Goal: Task Accomplishment & Management: Complete application form

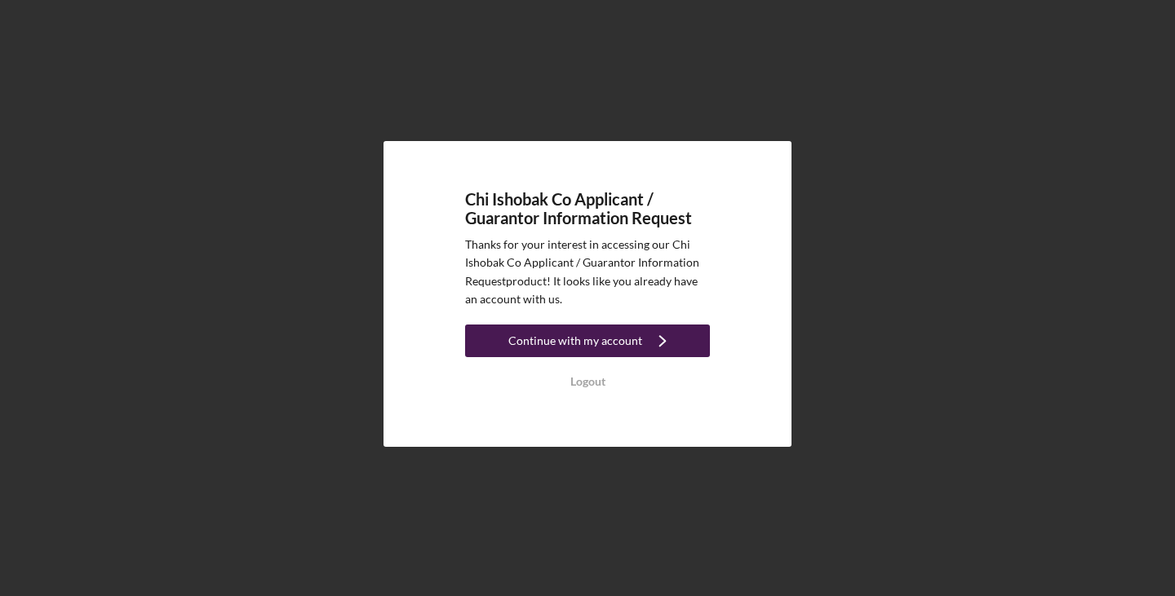
click at [608, 338] on div "Continue with my account" at bounding box center [575, 341] width 134 height 33
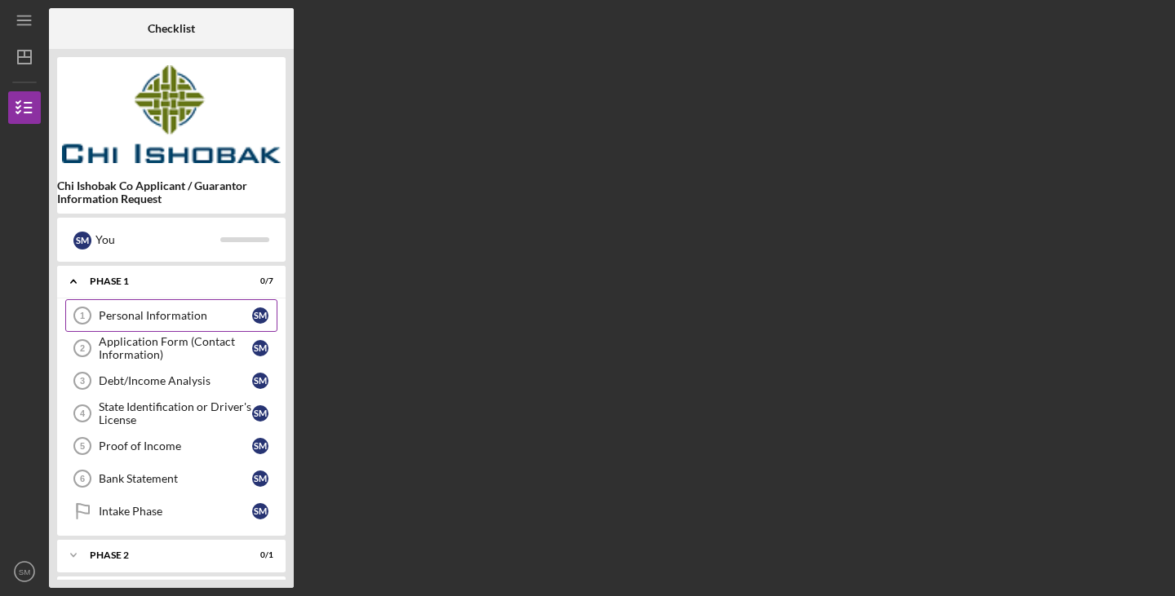
click at [163, 312] on div "Personal Information" at bounding box center [175, 315] width 153 height 13
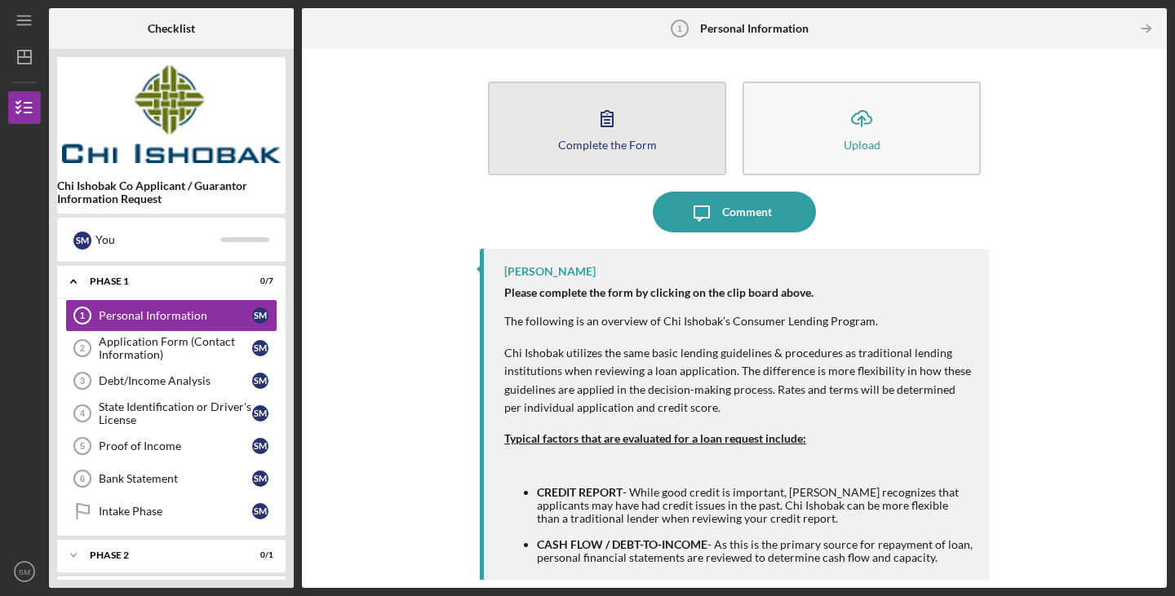
click at [610, 134] on icon "button" at bounding box center [607, 118] width 41 height 41
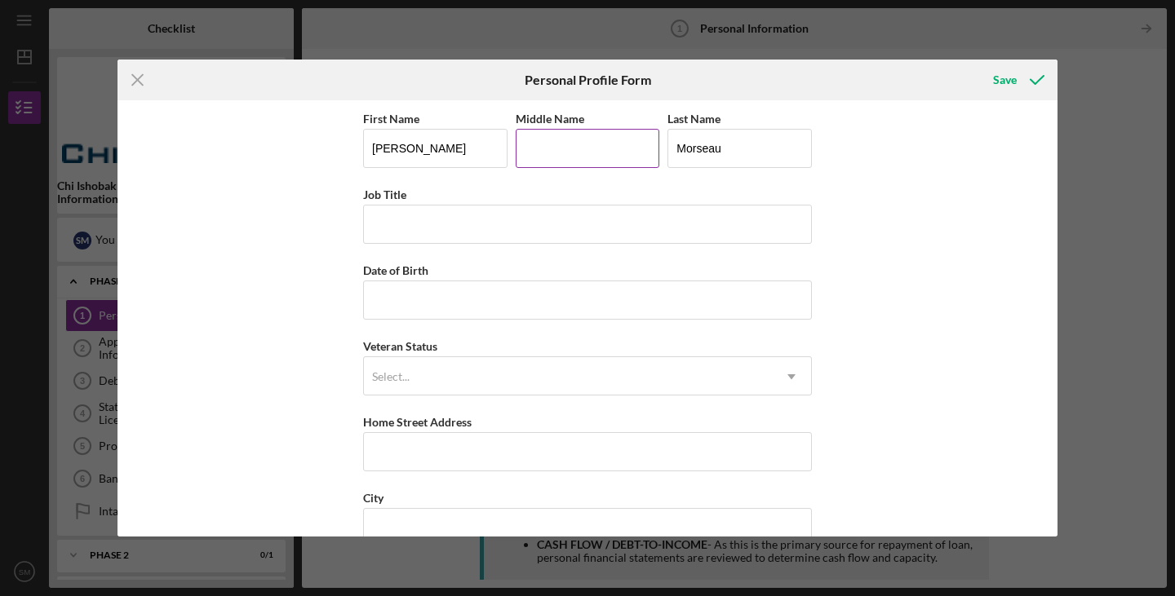
click at [632, 157] on input "Middle Name" at bounding box center [588, 148] width 144 height 39
click at [563, 153] on input "Middle Name" at bounding box center [588, 148] width 144 height 39
type input "[PERSON_NAME]"
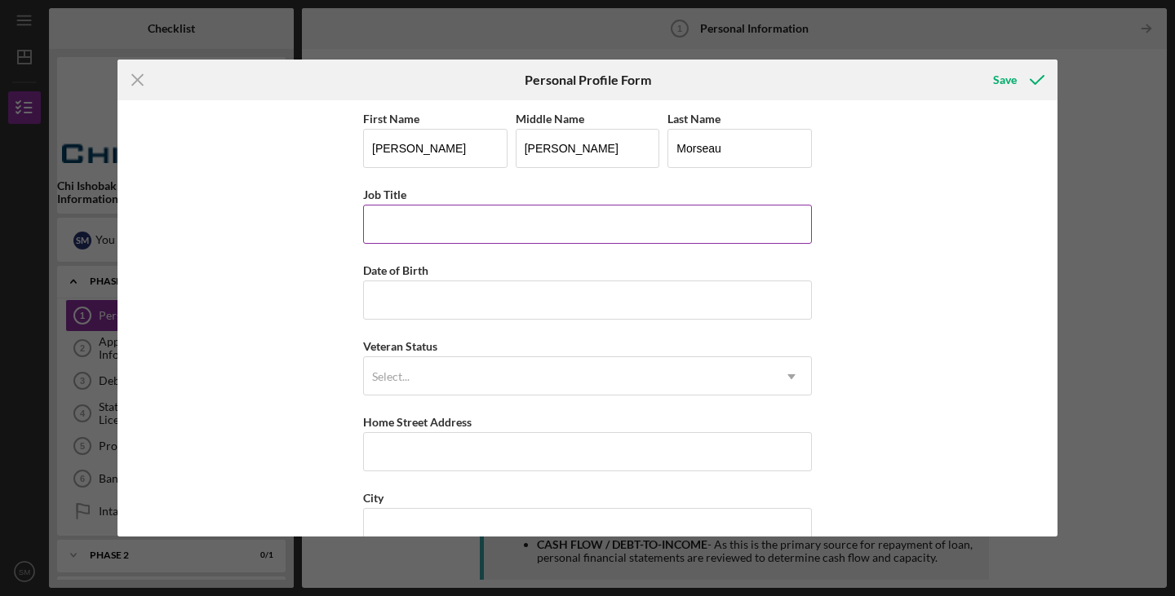
click at [614, 221] on input "Job Title" at bounding box center [587, 224] width 449 height 39
type input "Tribal Council - Secretary"
click at [593, 290] on input "Date of Birth" at bounding box center [587, 300] width 449 height 39
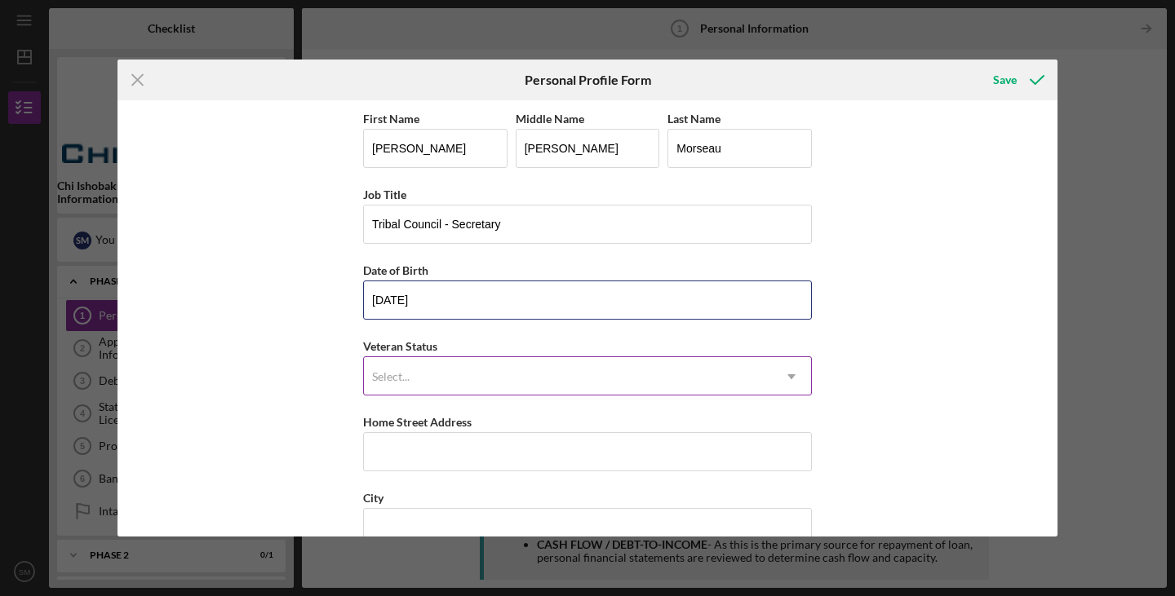
type input "[DATE]"
click at [556, 389] on div "Select..." at bounding box center [568, 377] width 408 height 38
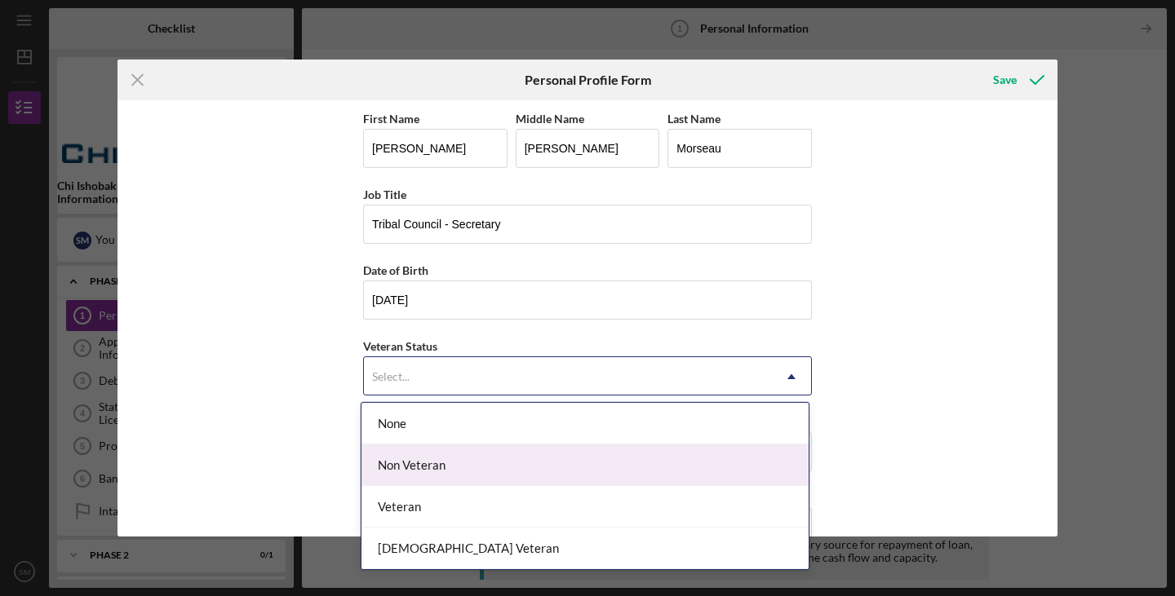
click at [514, 481] on div "Non Veteran" at bounding box center [584, 466] width 447 height 42
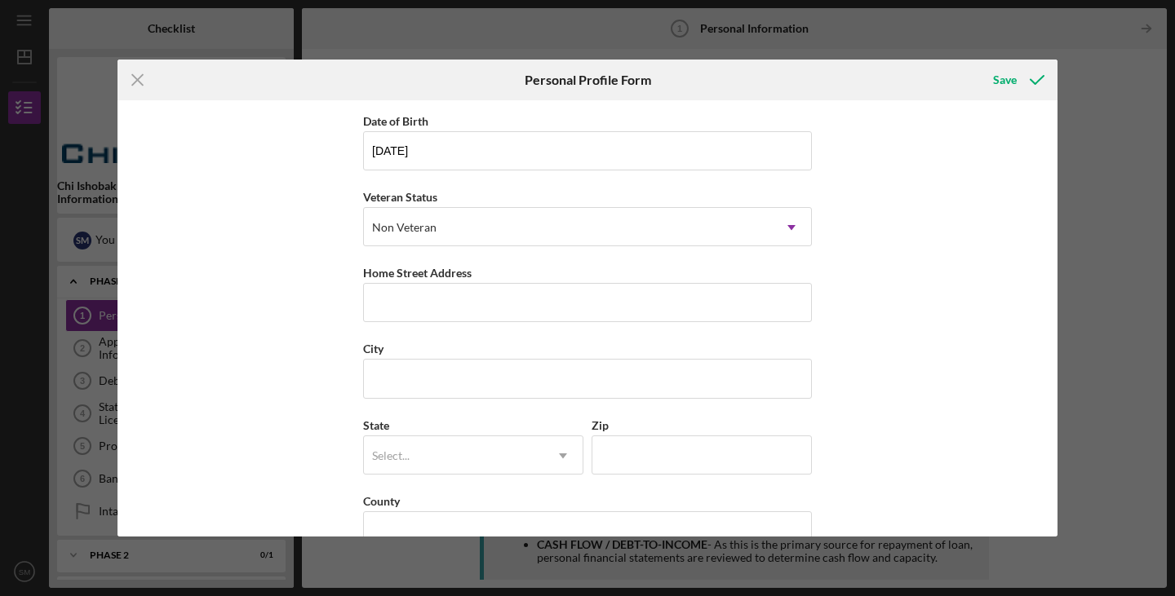
scroll to position [163, 0]
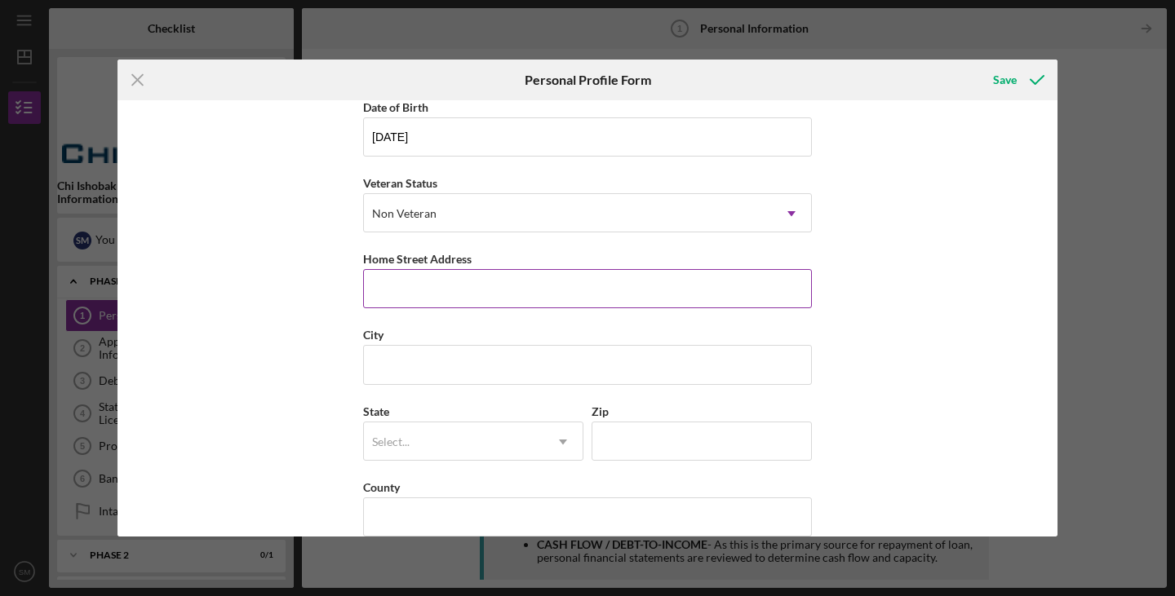
click at [413, 286] on input "Home Street Address" at bounding box center [587, 288] width 449 height 39
type input "57580 Nishnabe Myewen St"
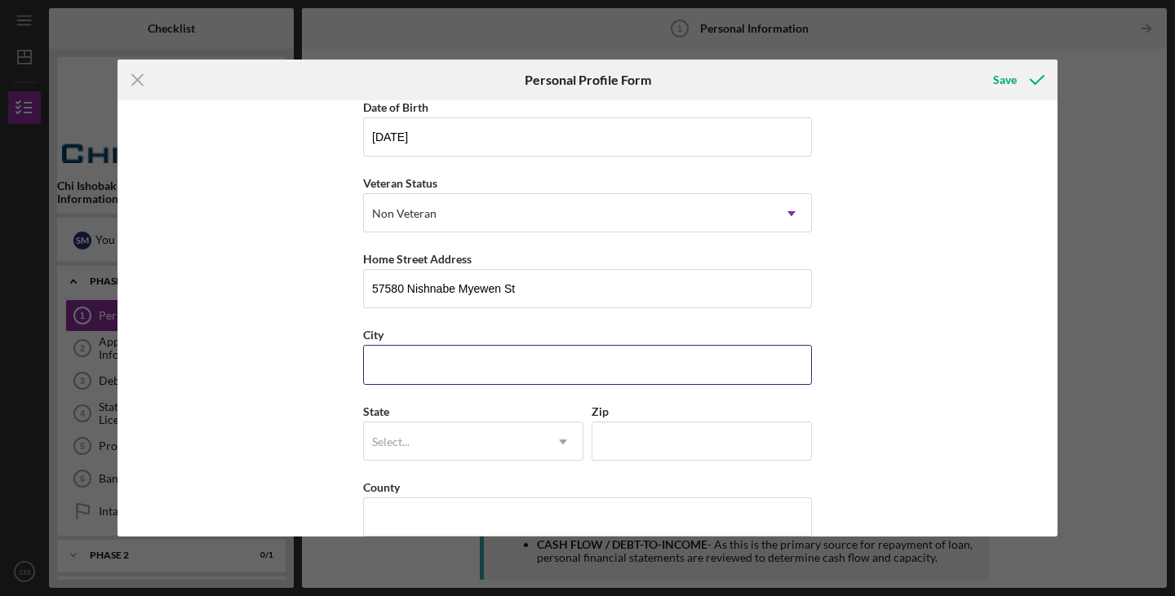
type input "Dowagiac"
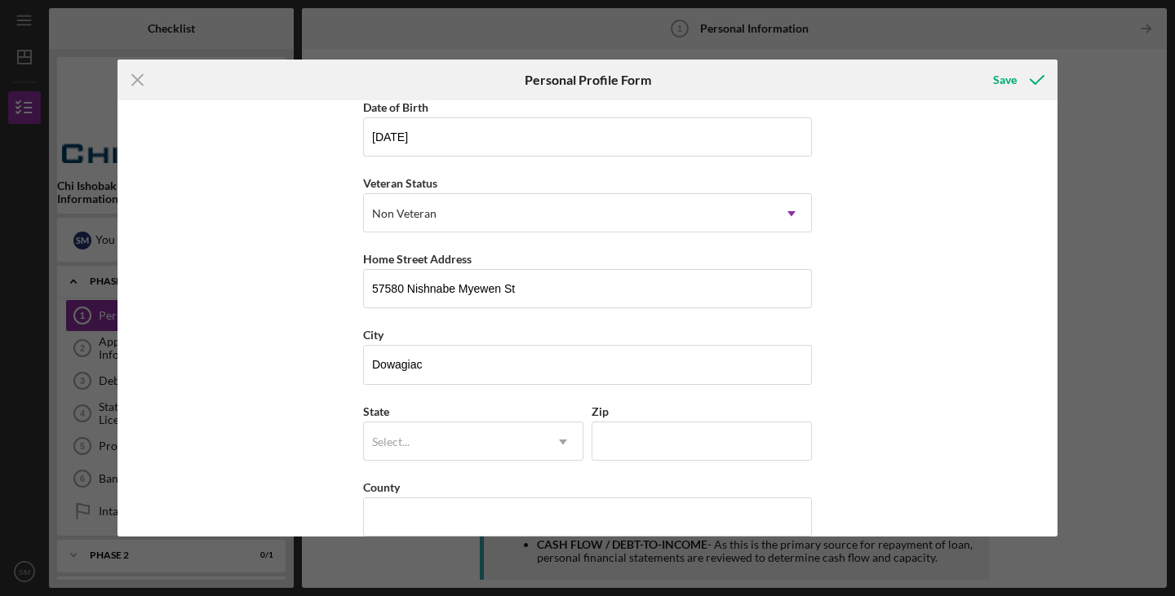
type input "MI"
type input "49047"
type input "[GEOGRAPHIC_DATA]"
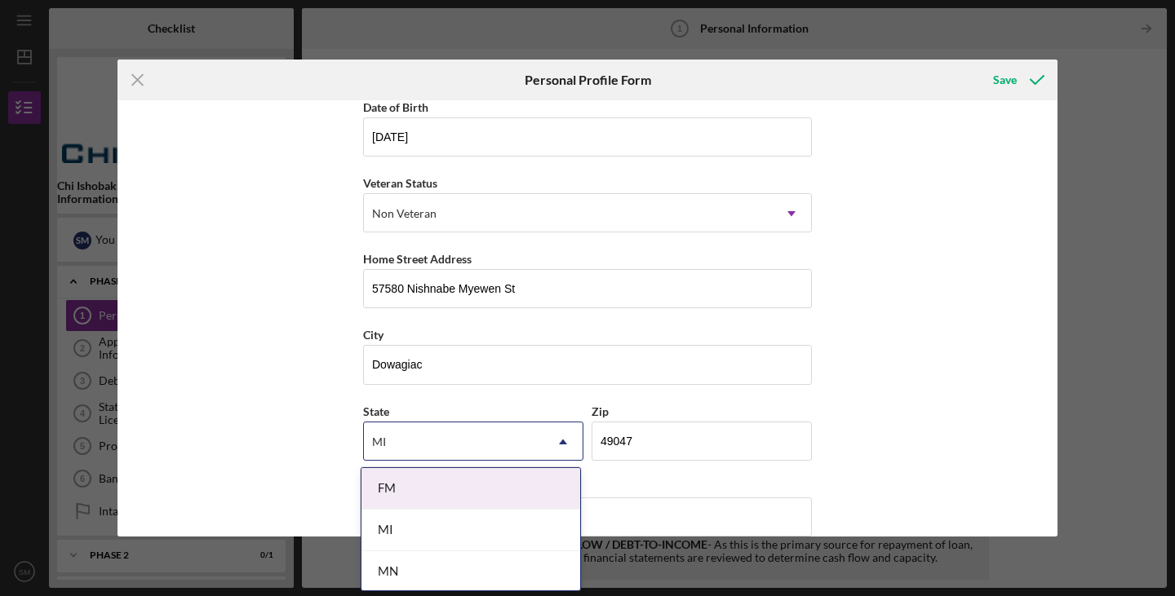
click at [933, 452] on div "First Name [PERSON_NAME] Middle Name [PERSON_NAME] Last Name [PERSON_NAME] Job …" at bounding box center [587, 318] width 940 height 436
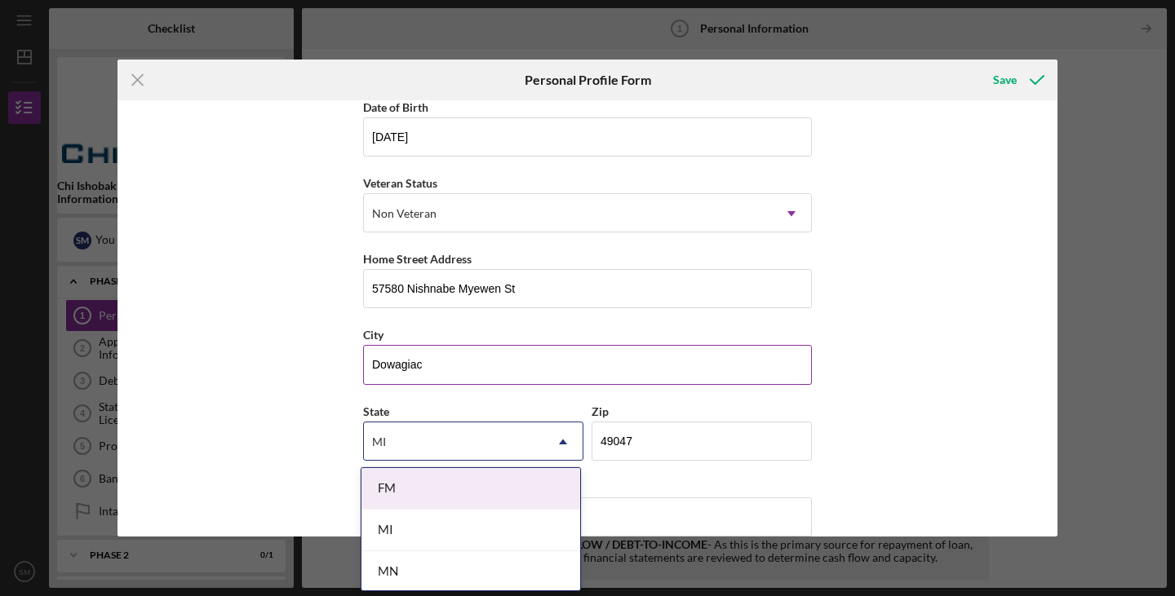
click at [682, 382] on input "Dowagiac" at bounding box center [587, 364] width 449 height 39
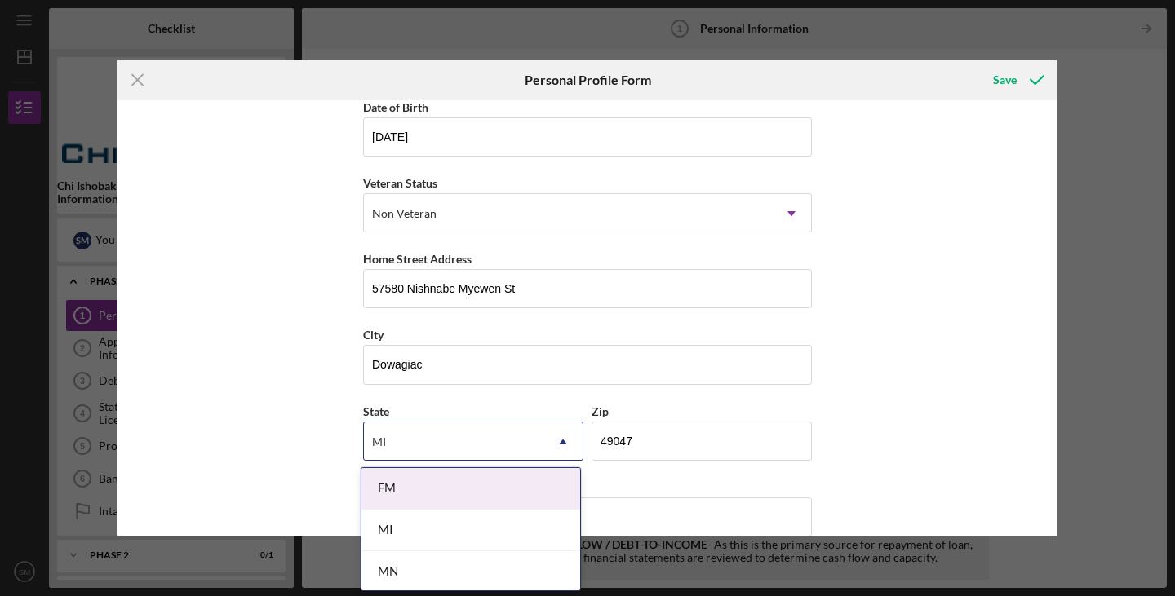
click at [685, 398] on div "First Name [PERSON_NAME] Middle Name [PERSON_NAME] Last Name [PERSON_NAME] Job …" at bounding box center [587, 249] width 449 height 608
click at [1150, 524] on div "Icon/Menu Close Personal Profile Form Save First Name [PERSON_NAME] Middle Name…" at bounding box center [587, 298] width 1175 height 596
click at [1078, 489] on div "Icon/Menu Close Personal Profile Form Save First Name [PERSON_NAME] Middle Name…" at bounding box center [587, 298] width 1175 height 596
click at [988, 483] on div "First Name [PERSON_NAME] Middle Name [PERSON_NAME] Last Name [PERSON_NAME] Job …" at bounding box center [587, 318] width 940 height 436
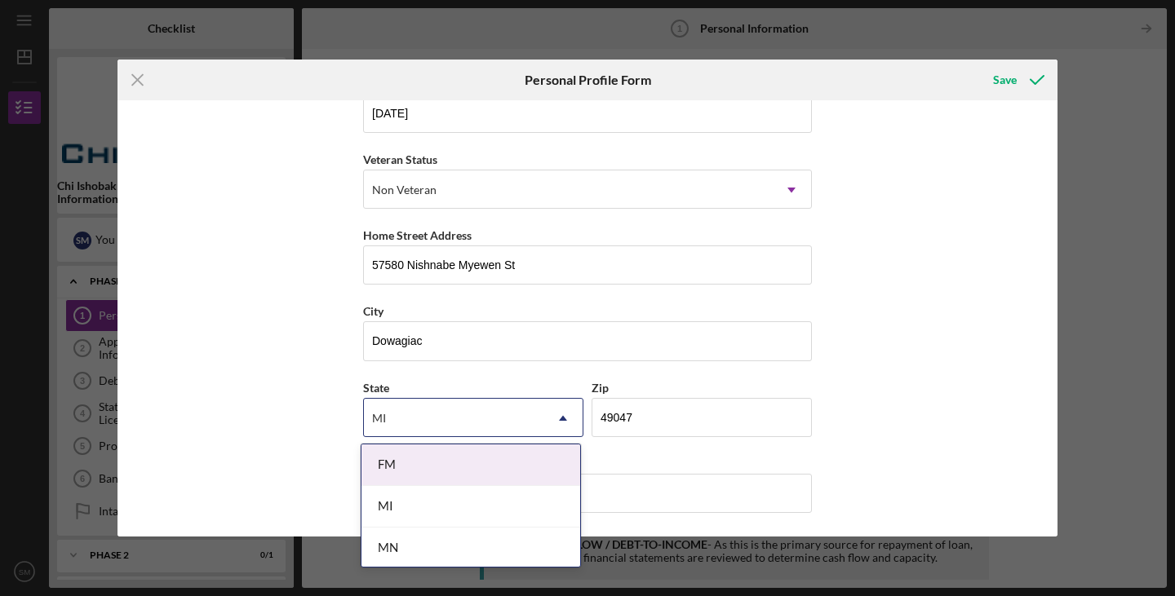
scroll to position [187, 0]
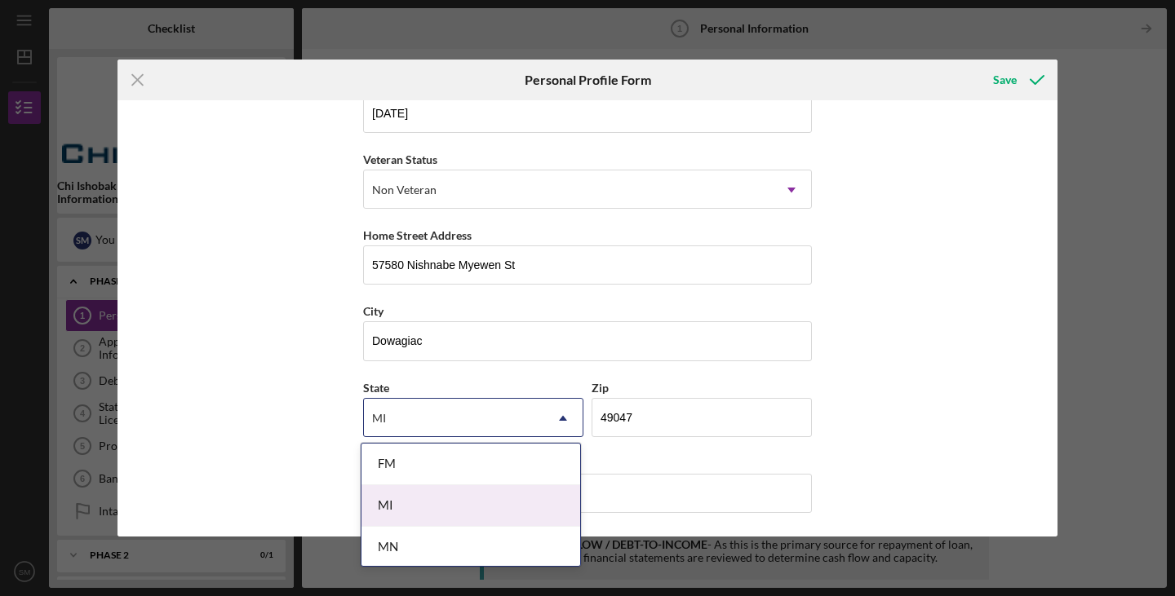
click at [427, 507] on div "MI" at bounding box center [470, 506] width 219 height 42
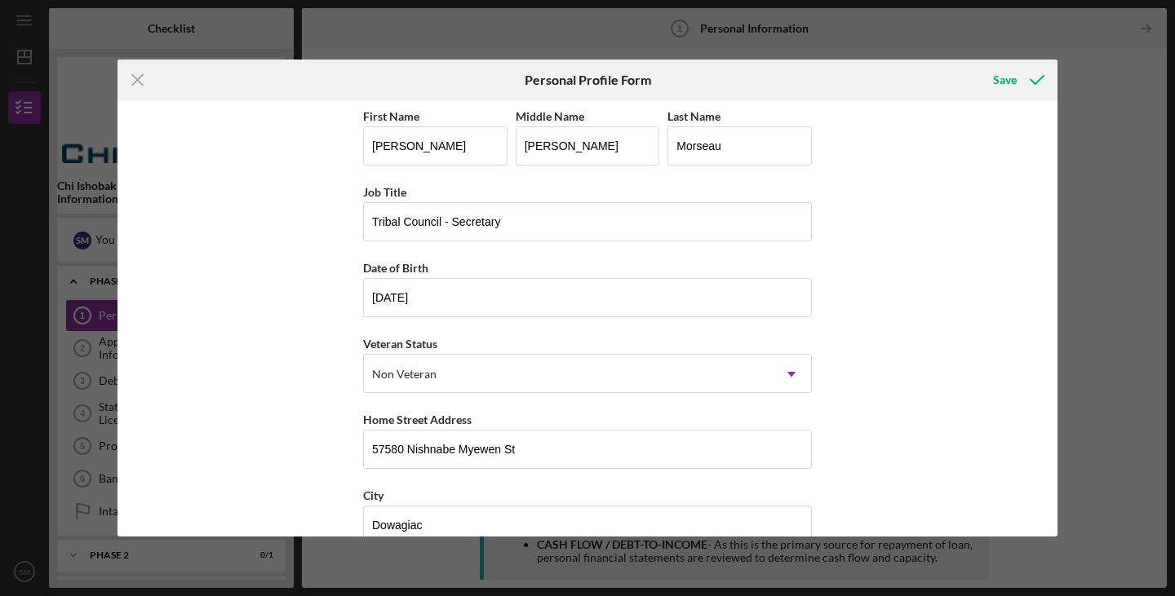
scroll to position [0, 0]
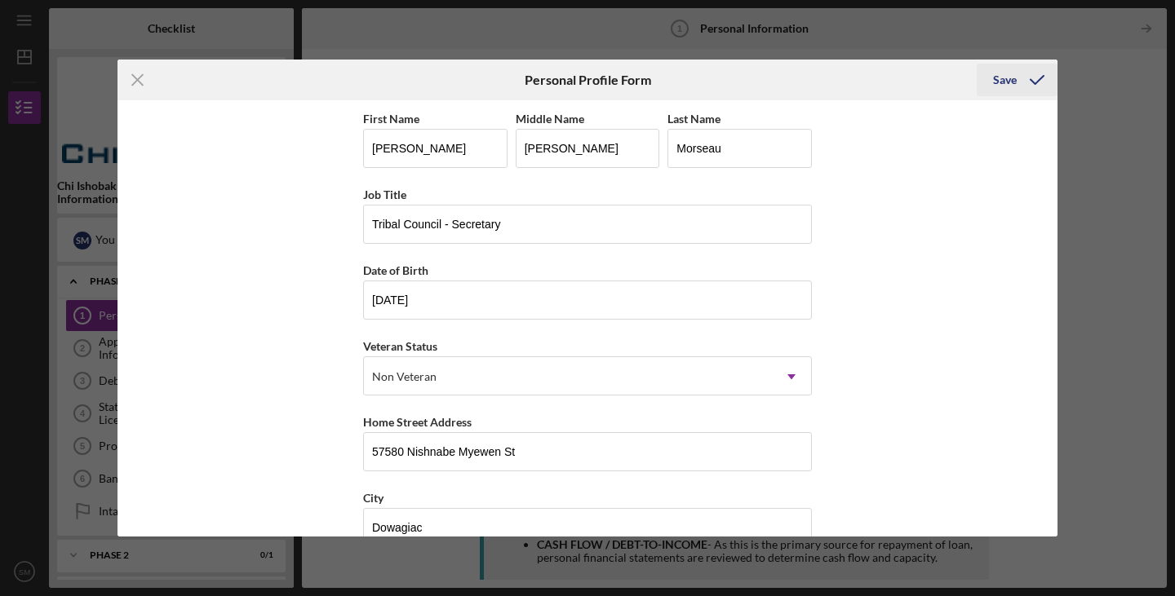
click at [1014, 77] on div "Save" at bounding box center [1005, 80] width 24 height 33
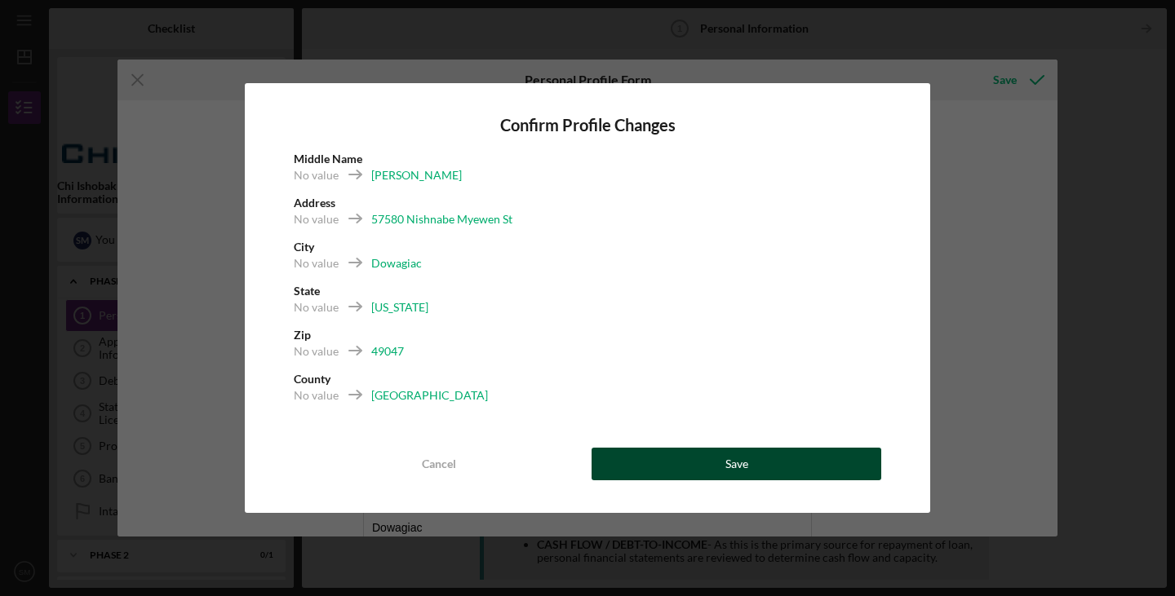
click at [736, 470] on div "Save" at bounding box center [736, 464] width 23 height 33
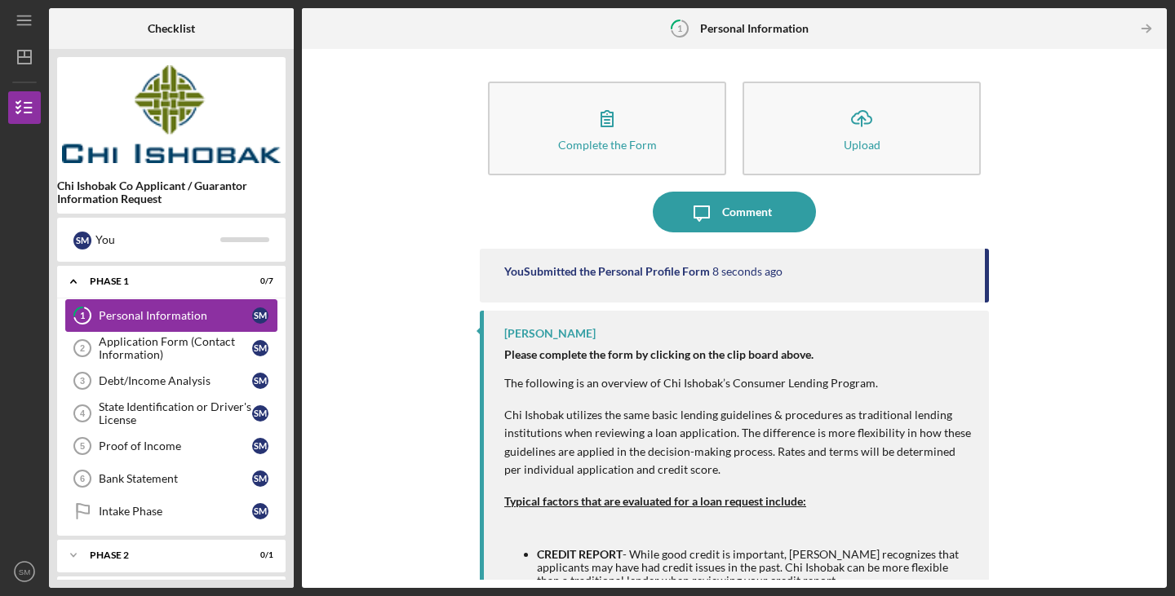
click at [176, 317] on div "Personal Information" at bounding box center [175, 315] width 153 height 13
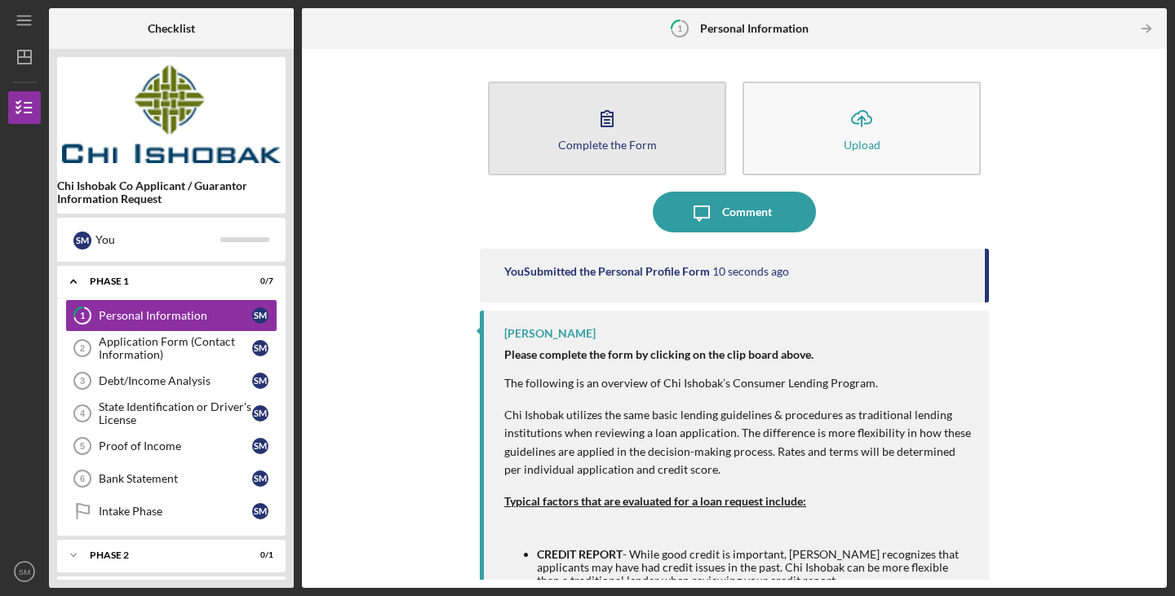
click at [588, 141] on div "Complete the Form" at bounding box center [607, 145] width 99 height 12
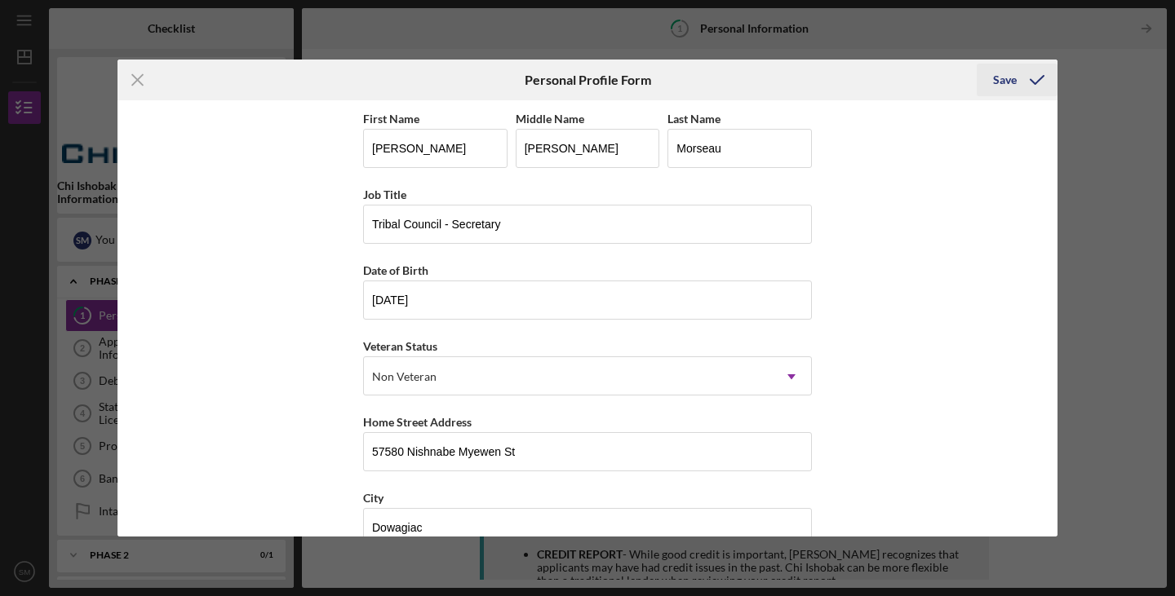
click at [1035, 83] on polyline "submit" at bounding box center [1036, 80] width 13 height 8
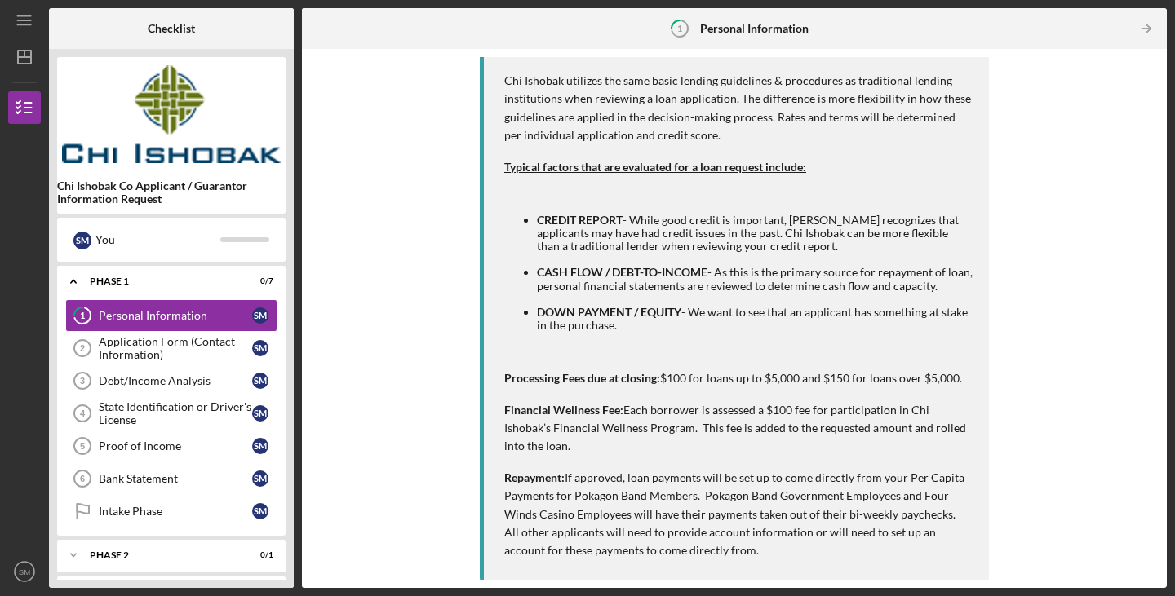
scroll to position [335, 0]
click at [197, 343] on div "Application Form (Contact Information)" at bounding box center [175, 348] width 153 height 26
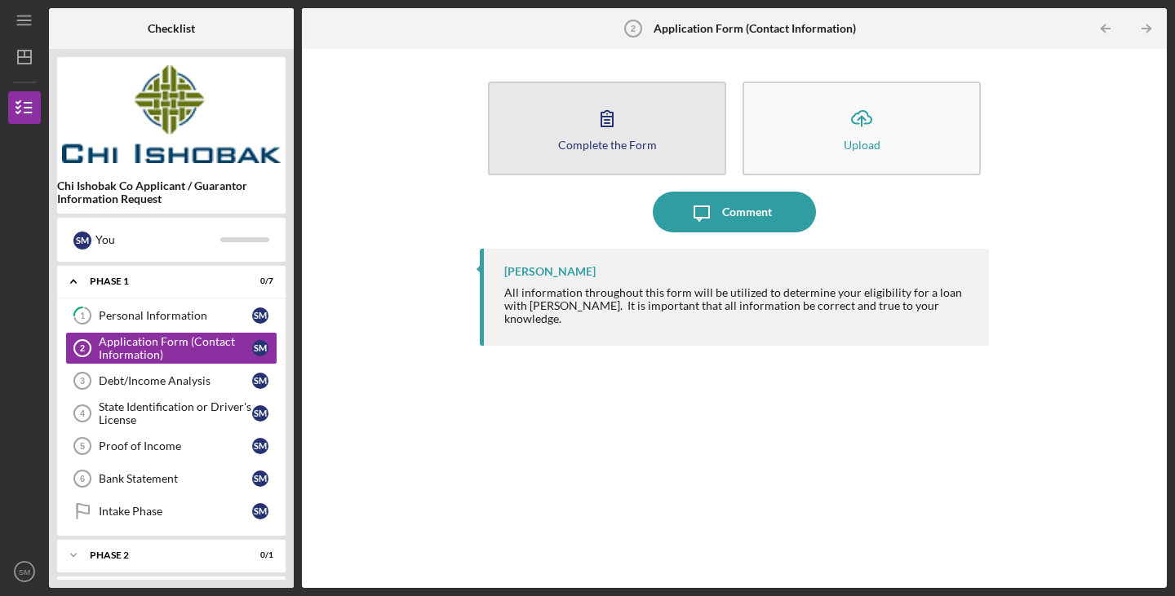
click at [621, 143] on div "Complete the Form" at bounding box center [607, 145] width 99 height 12
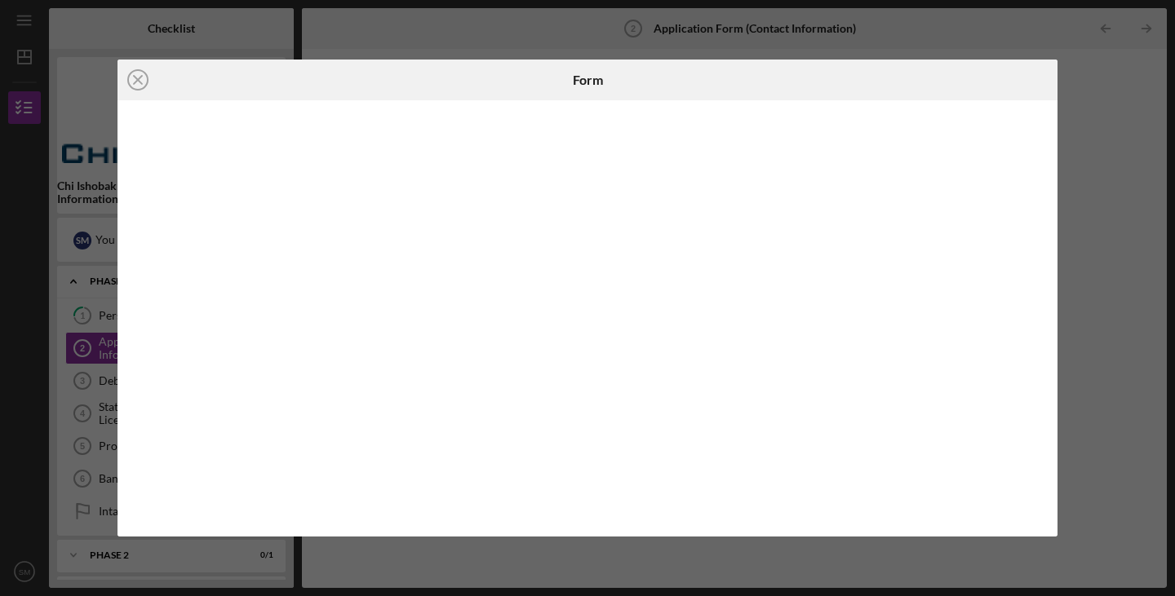
click at [490, 533] on div at bounding box center [587, 318] width 940 height 436
click at [144, 79] on icon "Icon/Close" at bounding box center [137, 80] width 41 height 41
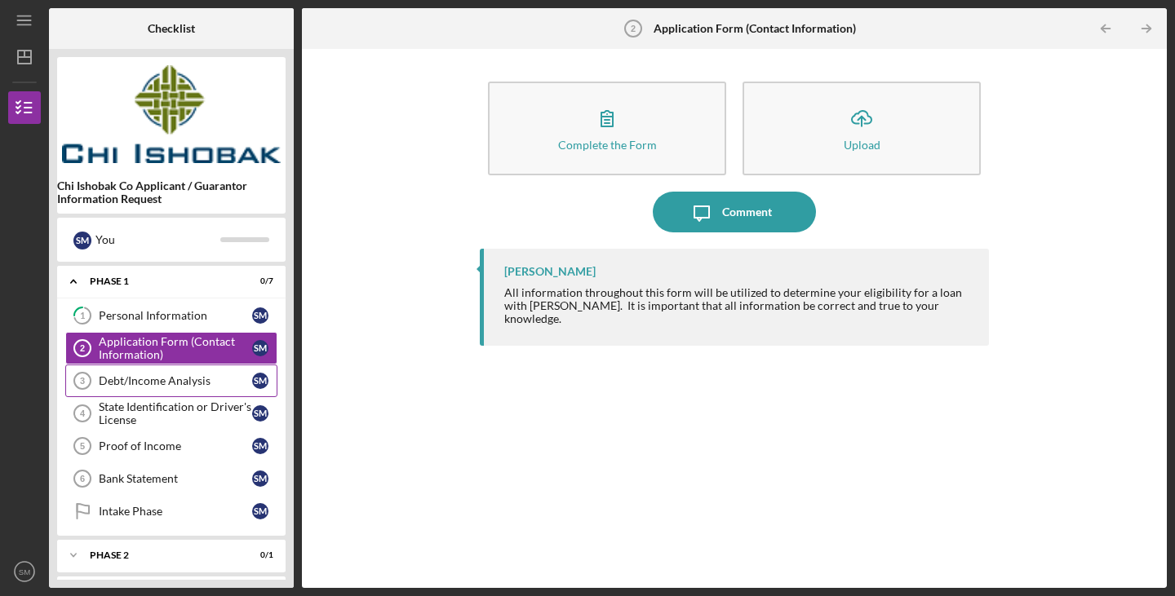
click at [213, 385] on div "Debt/Income Analysis" at bounding box center [175, 380] width 153 height 13
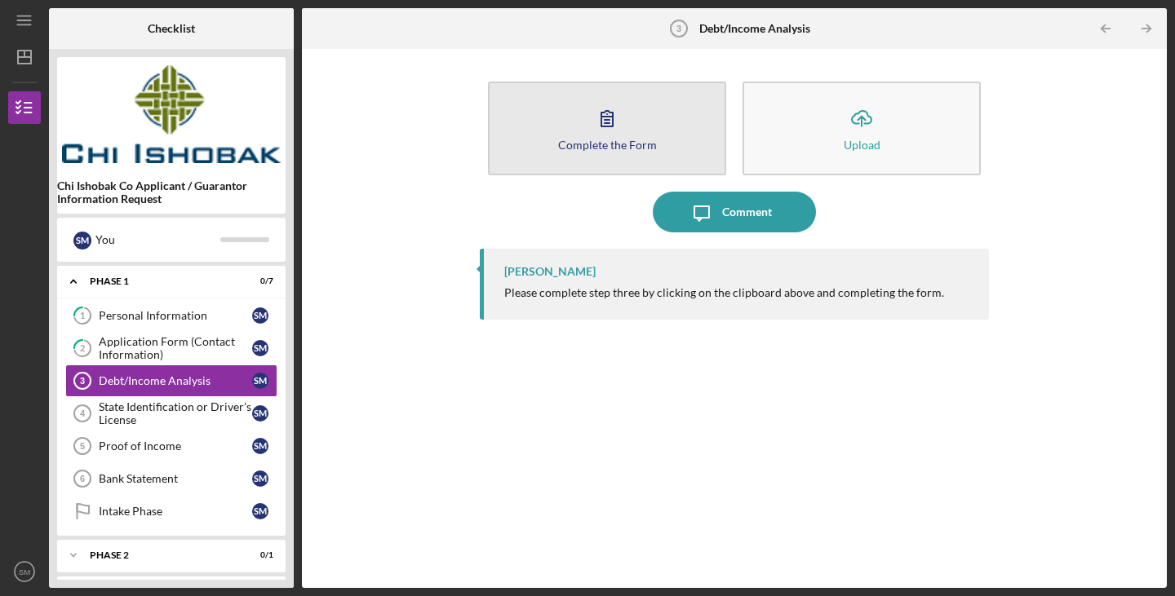
click at [626, 146] on div "Complete the Form" at bounding box center [607, 145] width 99 height 12
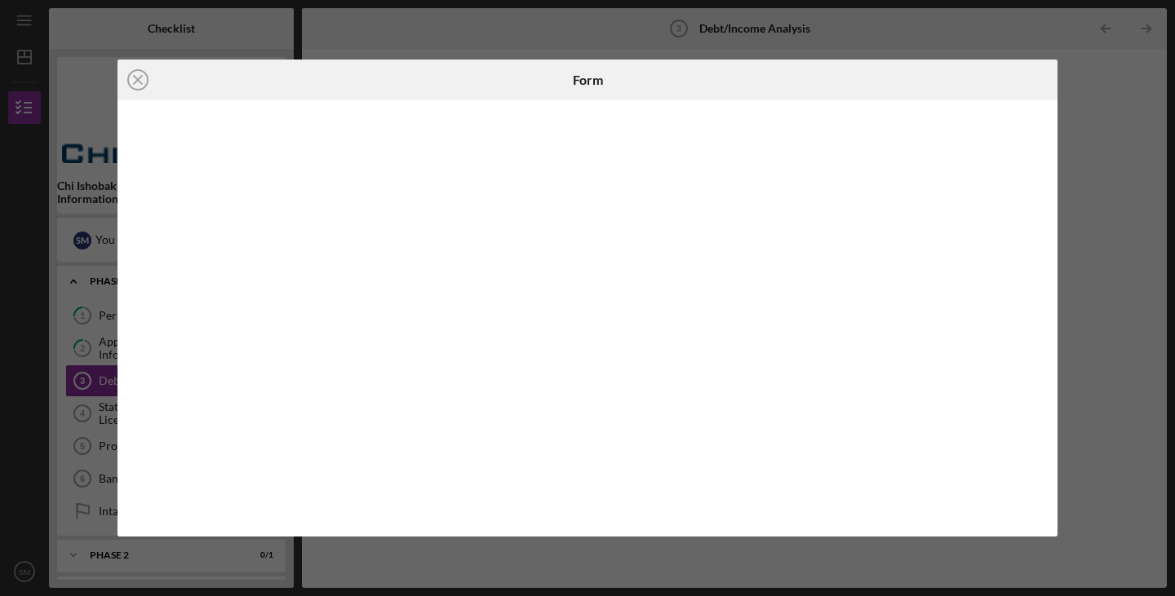
click at [1144, 175] on div "Icon/Close Form" at bounding box center [587, 298] width 1175 height 596
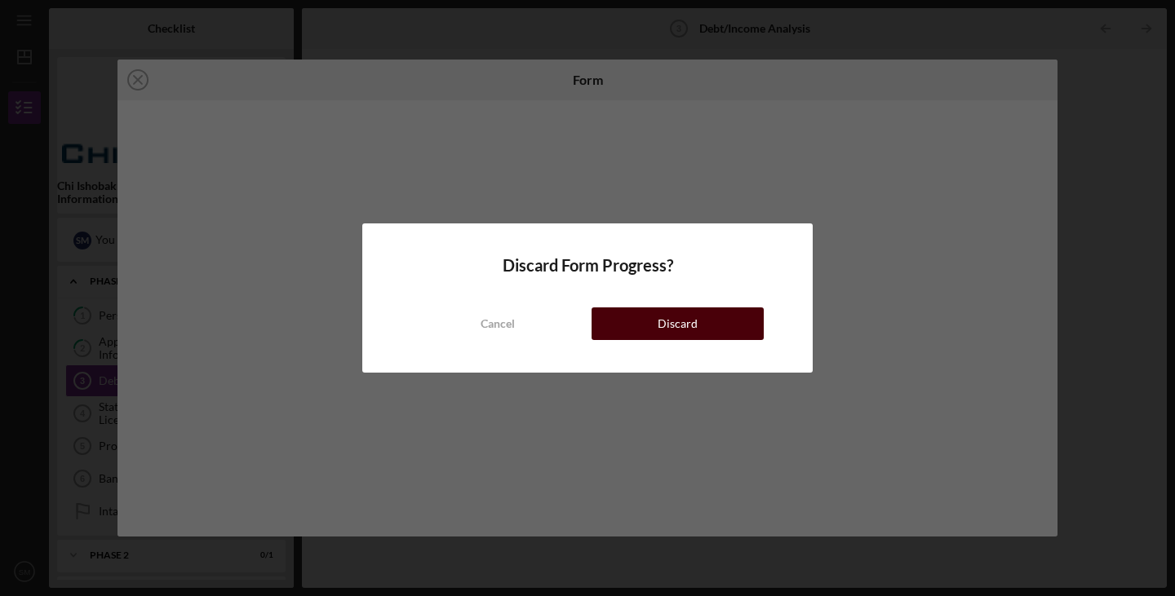
click at [623, 317] on button "Discard" at bounding box center [678, 324] width 172 height 33
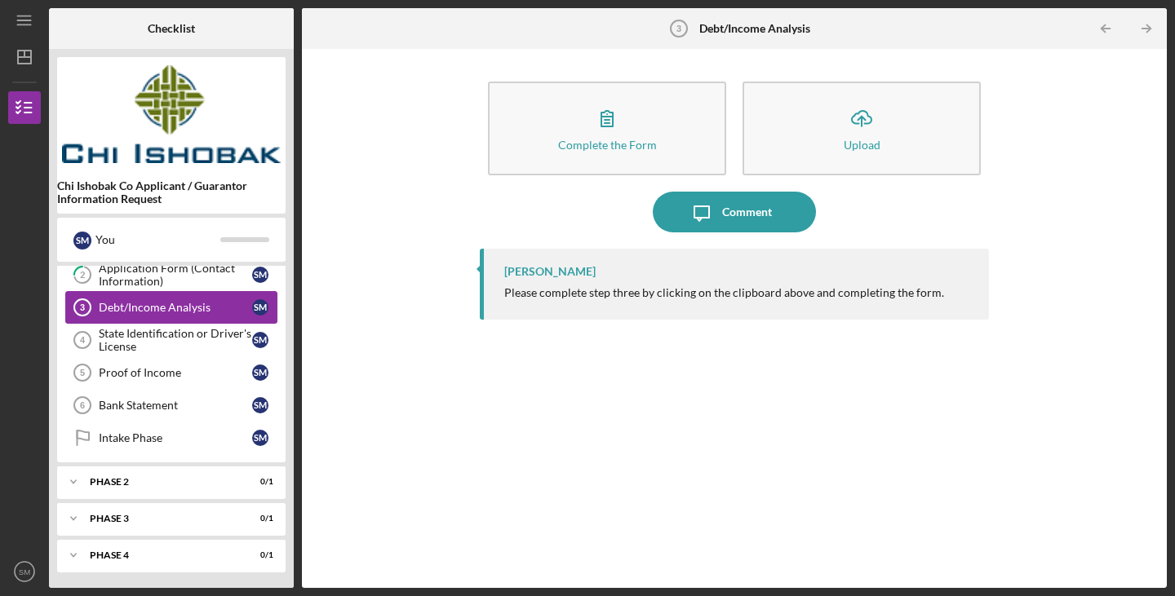
scroll to position [74, 0]
